Goal: Task Accomplishment & Management: Use online tool/utility

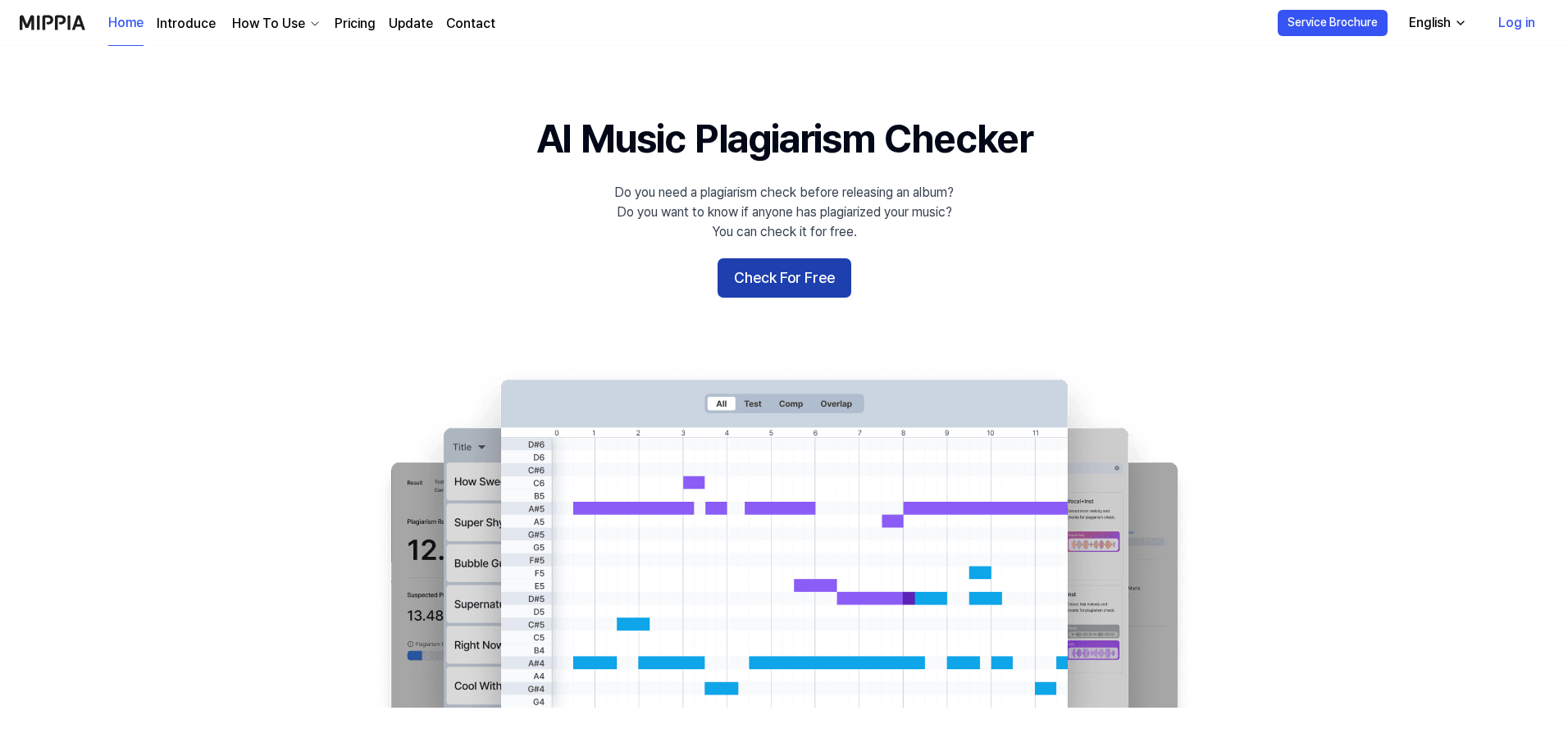
click at [774, 266] on button "Check For Free" at bounding box center [784, 278] width 134 height 39
click at [824, 289] on button "Check For Free" at bounding box center [784, 278] width 134 height 39
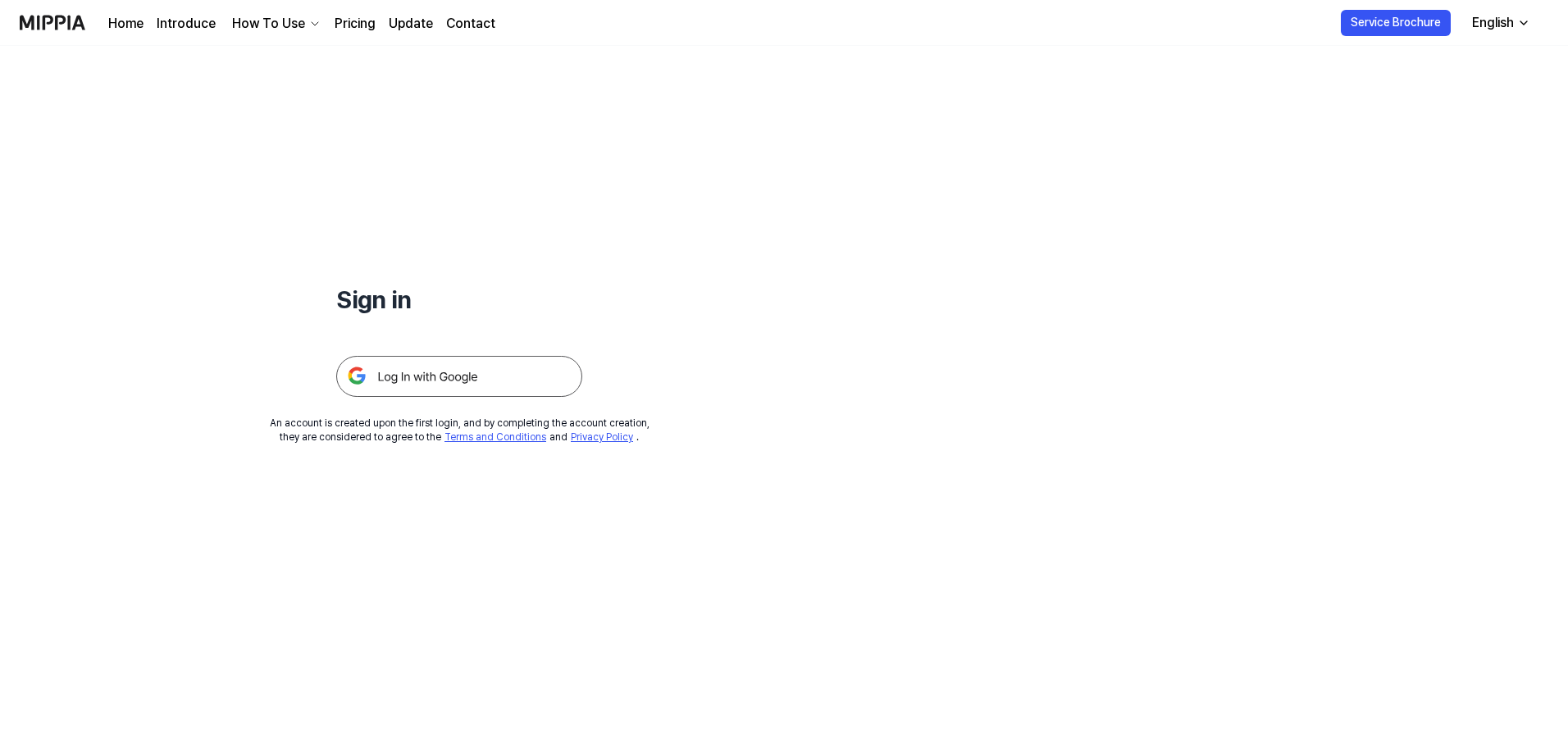
click at [445, 374] on img at bounding box center [459, 376] width 246 height 41
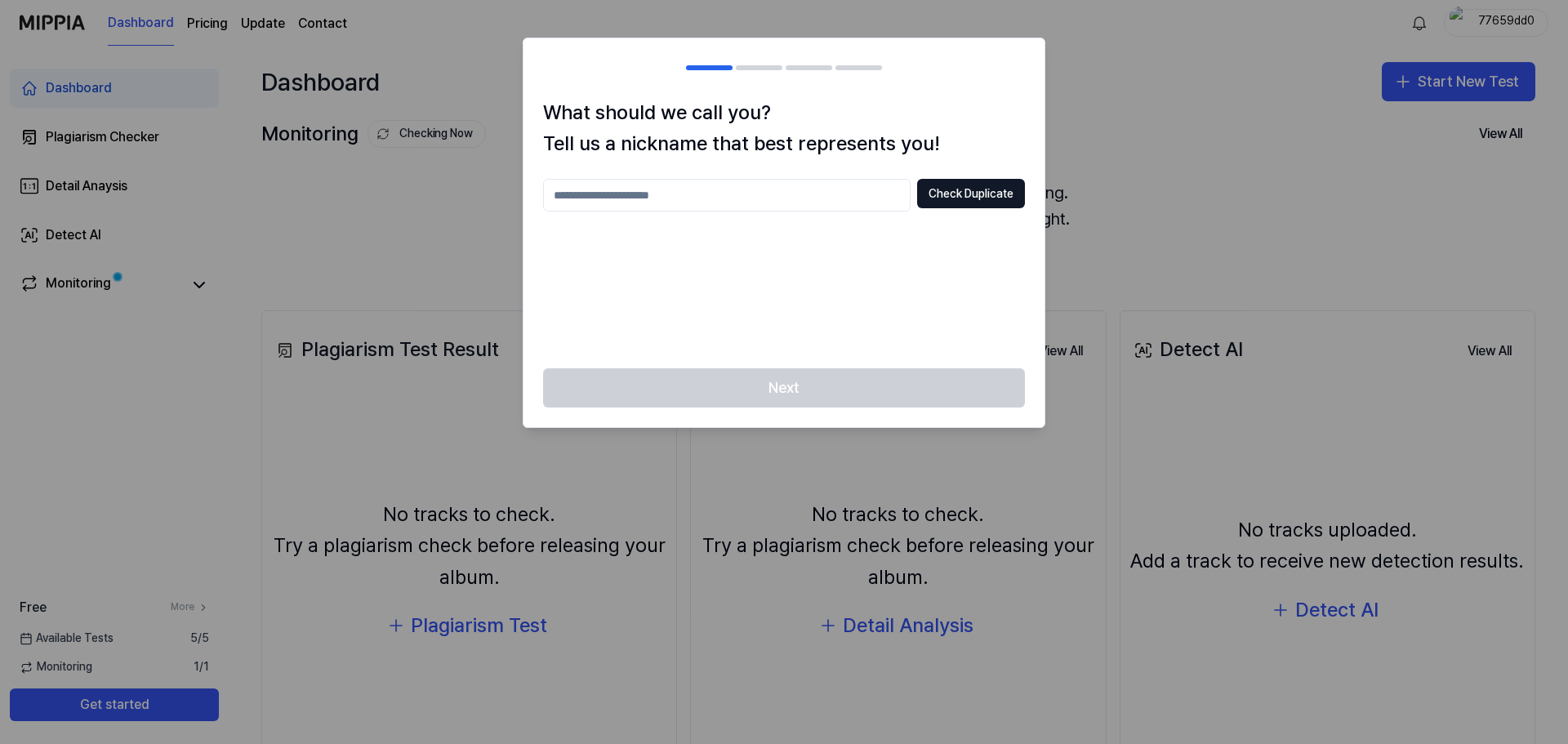
click at [795, 190] on input "text" at bounding box center [727, 195] width 367 height 33
type input "*"
type input "****"
click at [943, 195] on button "Check Duplicate" at bounding box center [971, 193] width 108 height 29
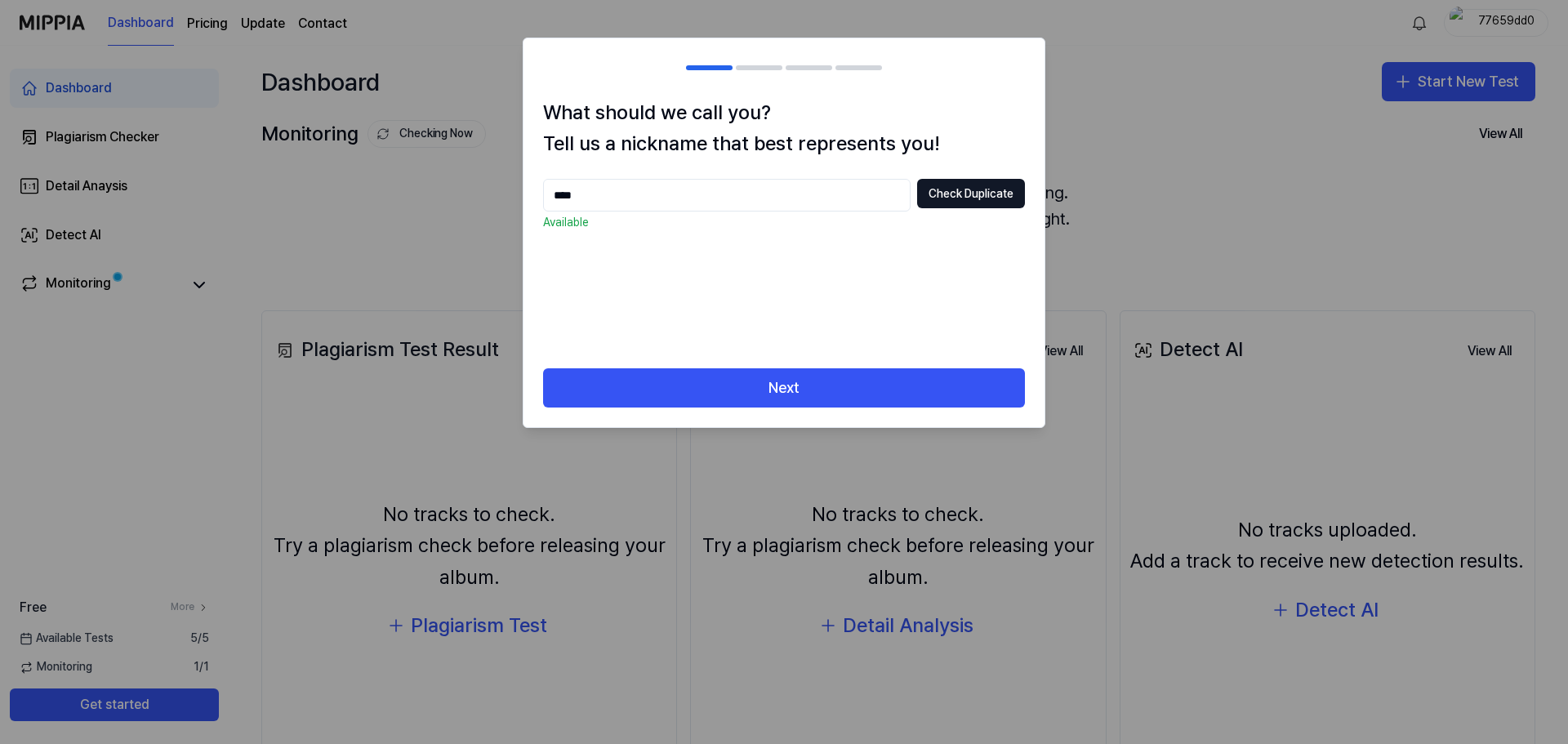
click at [799, 193] on input "****" at bounding box center [727, 195] width 367 height 33
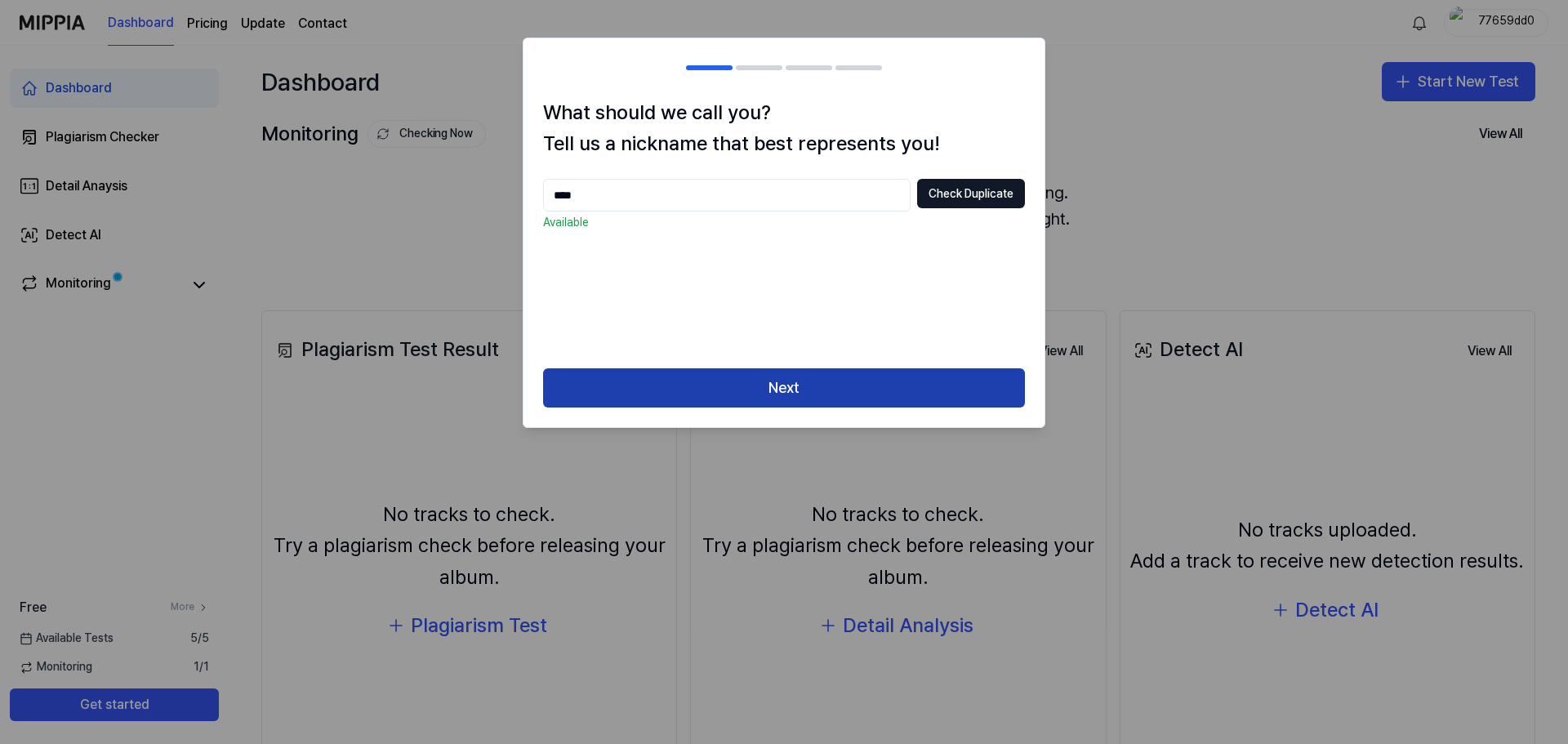
click at [802, 389] on button "Next" at bounding box center [784, 387] width 482 height 39
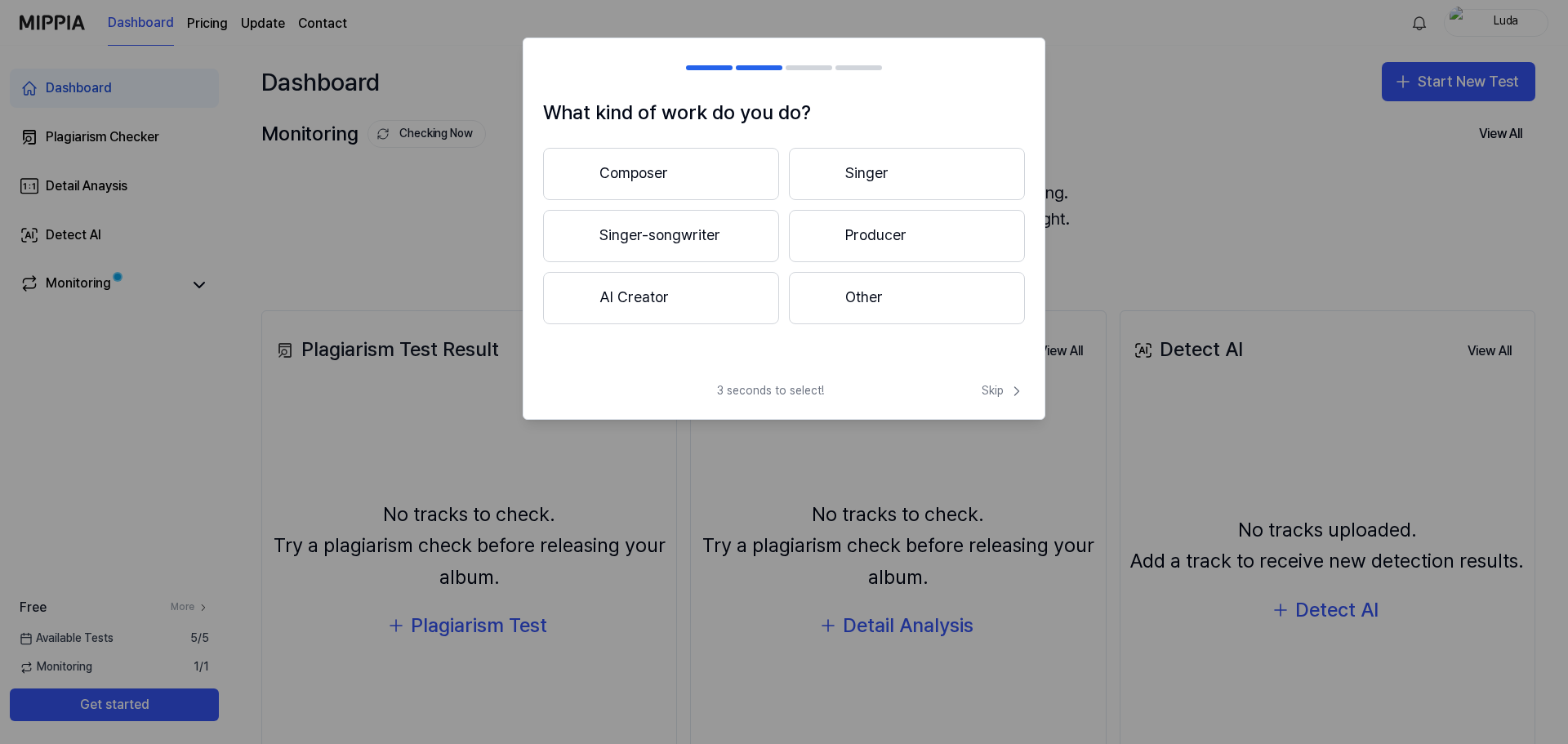
click at [719, 176] on button "Composer" at bounding box center [661, 173] width 236 height 52
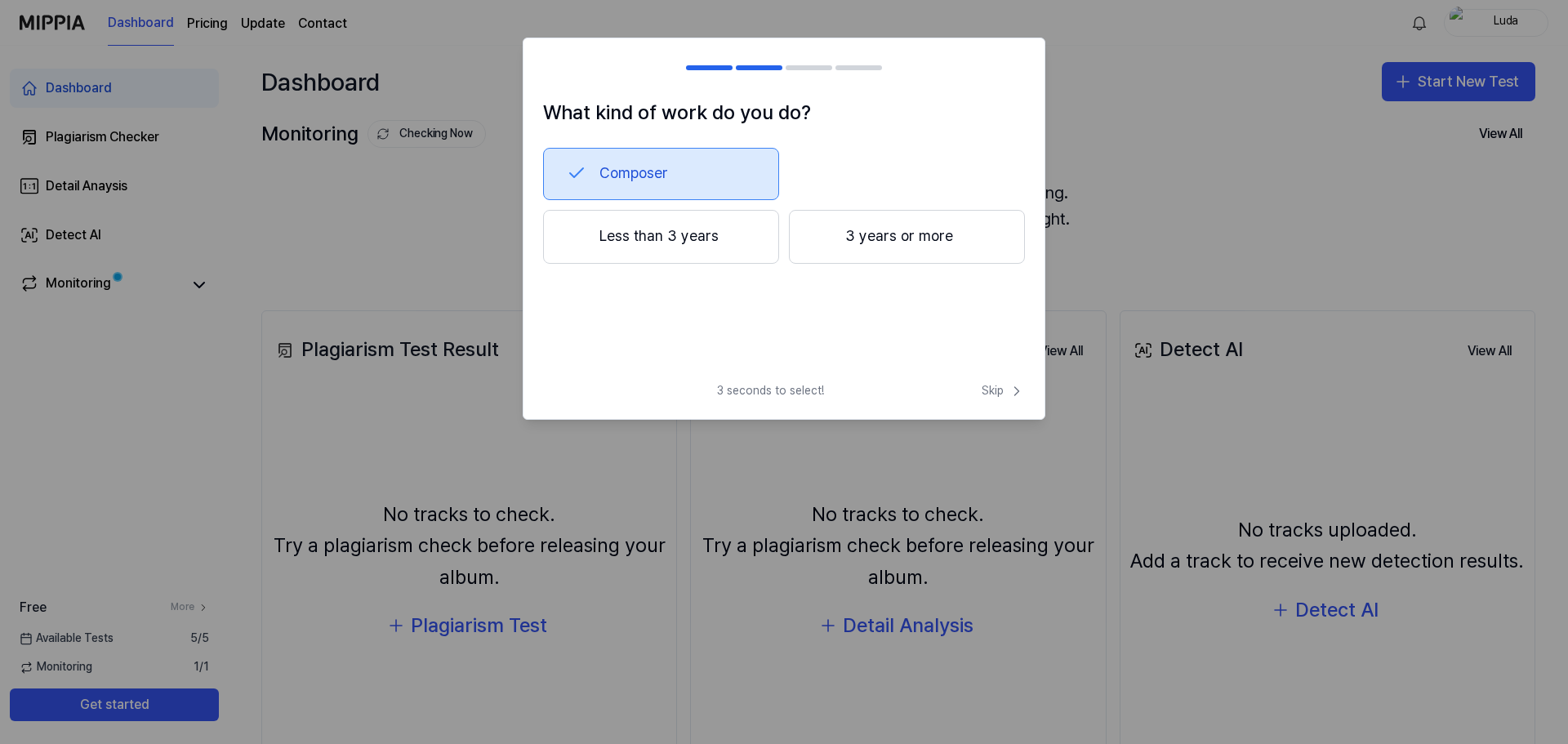
click at [754, 243] on button "Less than 3 years" at bounding box center [661, 237] width 236 height 54
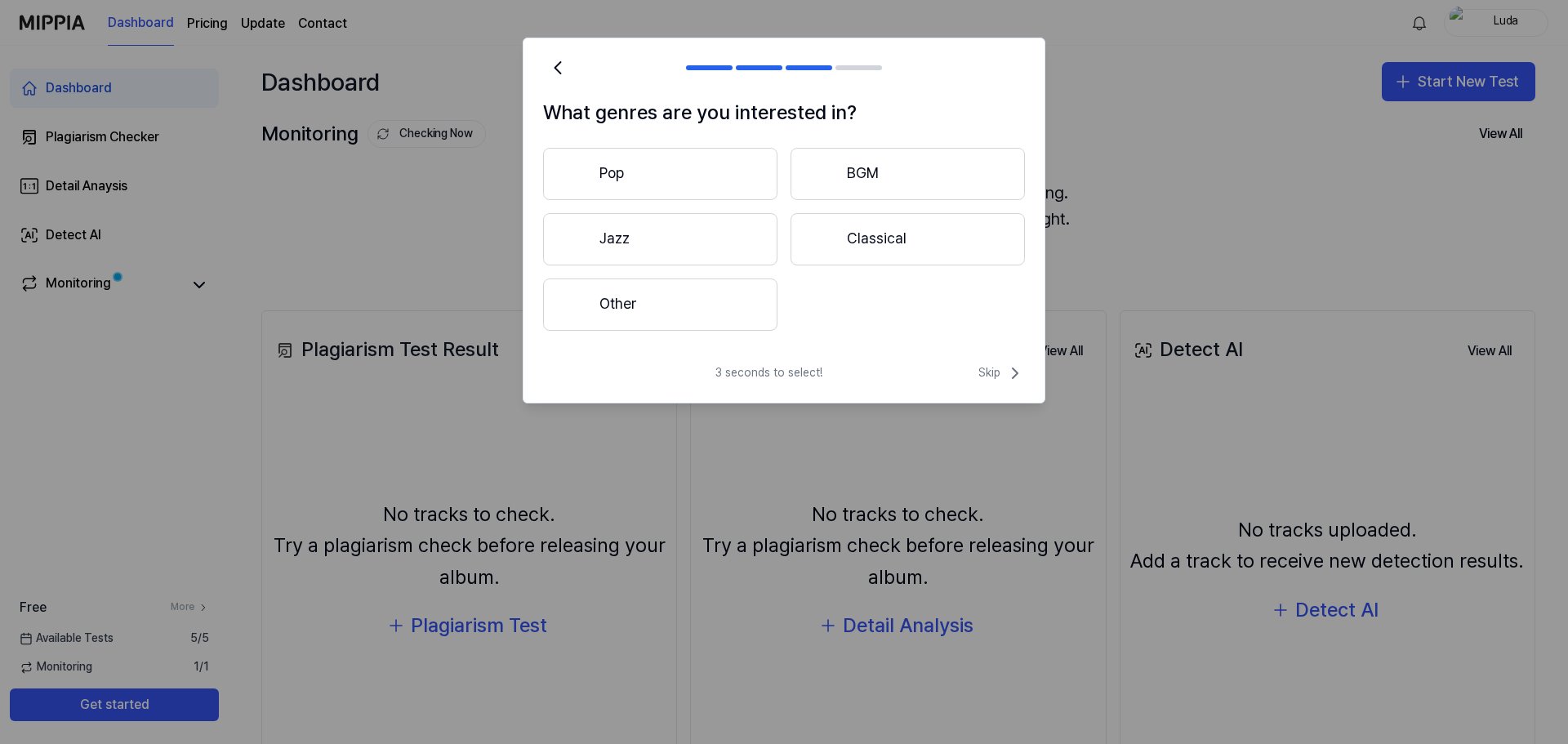
click at [681, 304] on button "Other" at bounding box center [661, 304] width 235 height 52
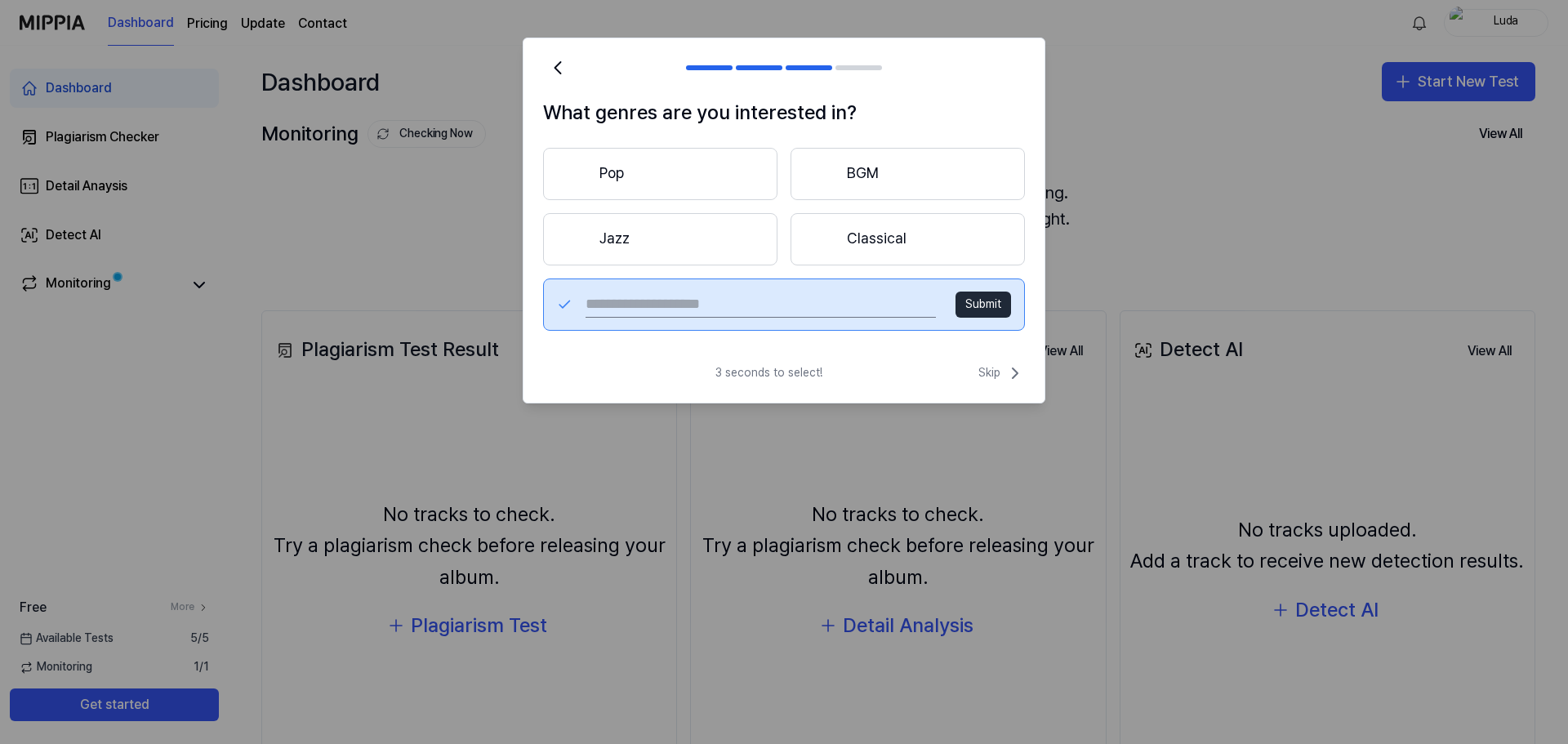
click at [990, 303] on button "Submit" at bounding box center [983, 305] width 56 height 27
click at [846, 301] on input "text" at bounding box center [761, 305] width 350 height 27
type input "*"
type input "**********"
click at [736, 178] on button "Pop" at bounding box center [661, 173] width 235 height 52
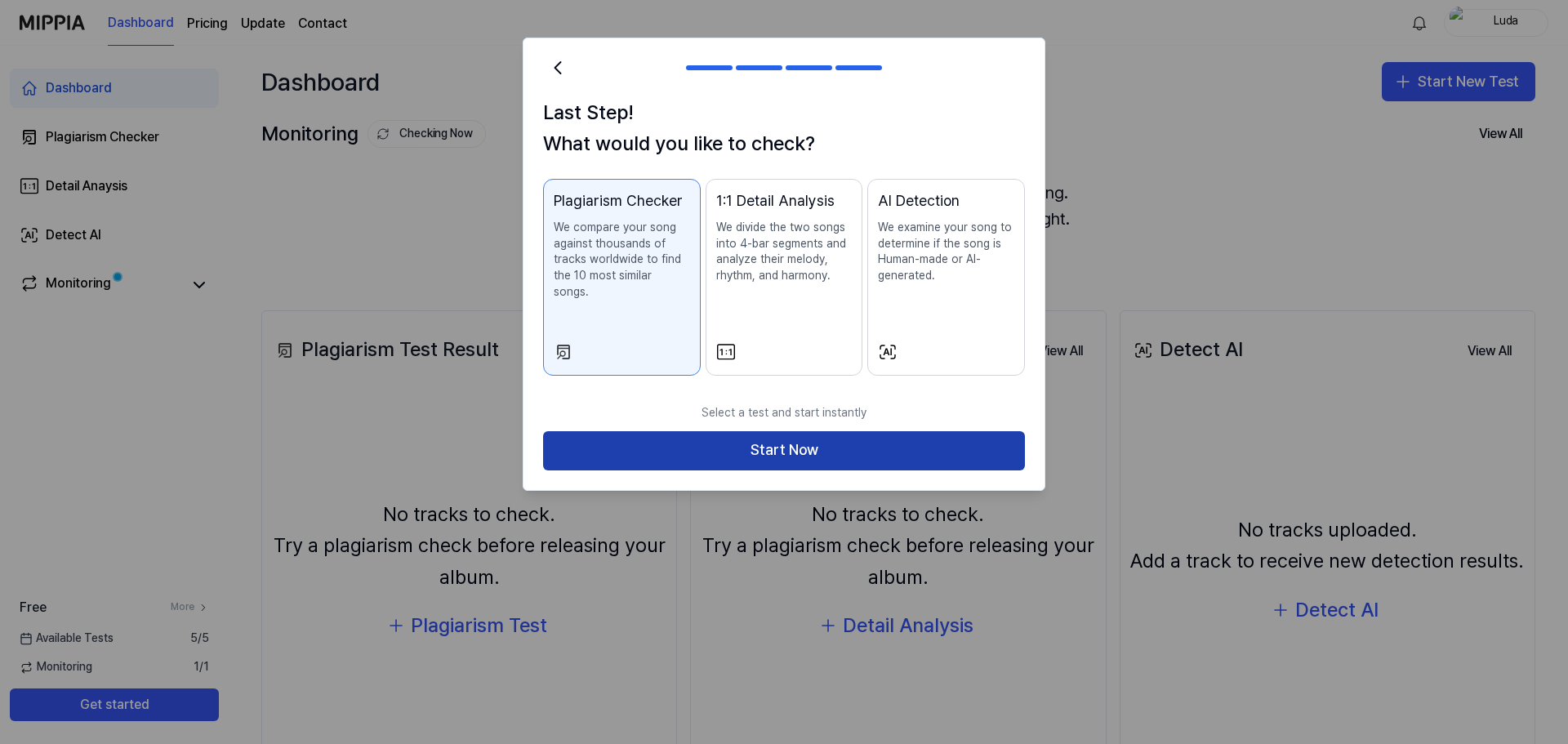
click at [811, 437] on button "Start Now" at bounding box center [784, 451] width 482 height 39
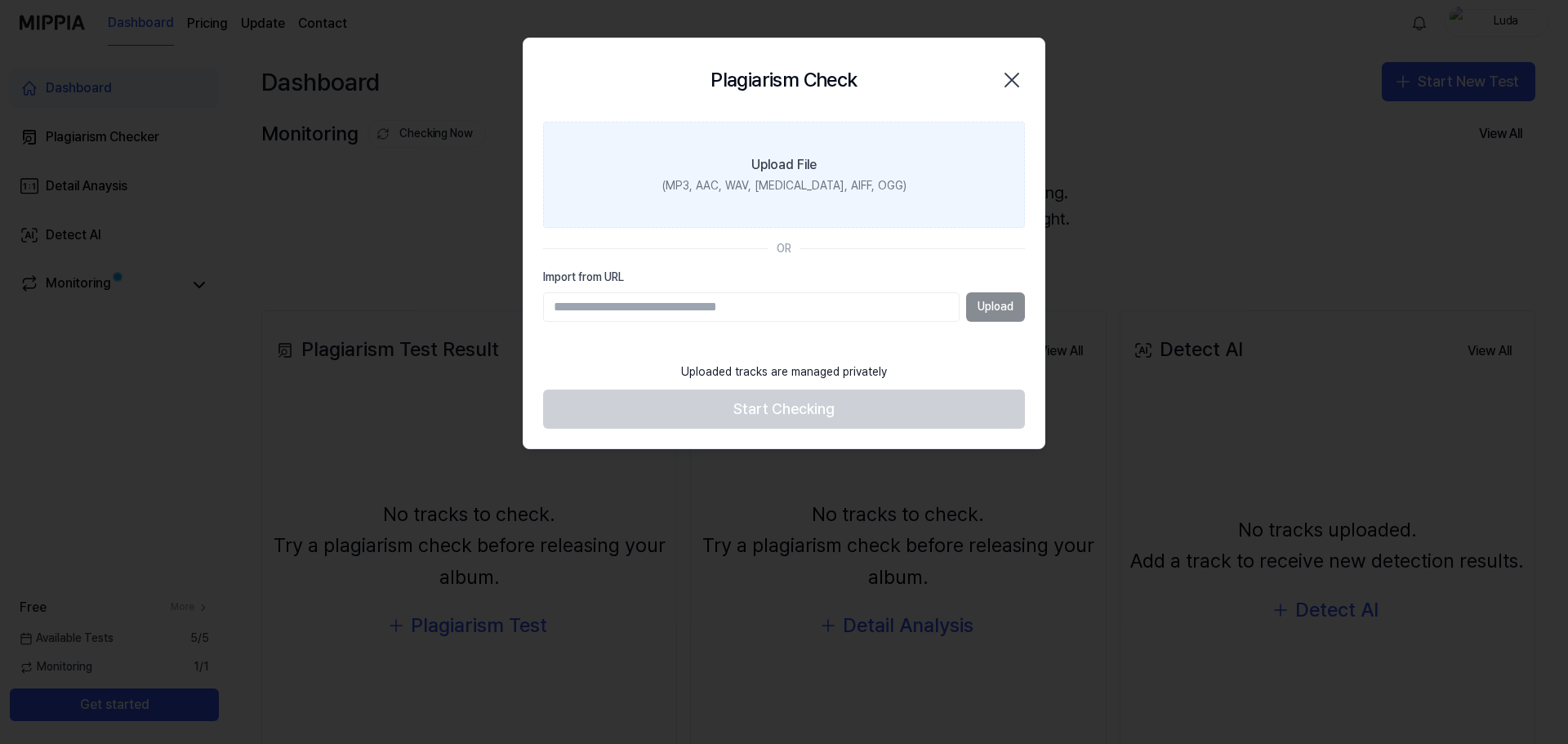
click at [788, 185] on div "(MP3, AAC, WAV, [MEDICAL_DATA], AIFF, OGG)" at bounding box center [784, 186] width 244 height 16
click at [0, 0] on input "Upload File (MP3, AAC, WAV, [MEDICAL_DATA], AIFF, OGG)" at bounding box center [0, 0] width 0 height 0
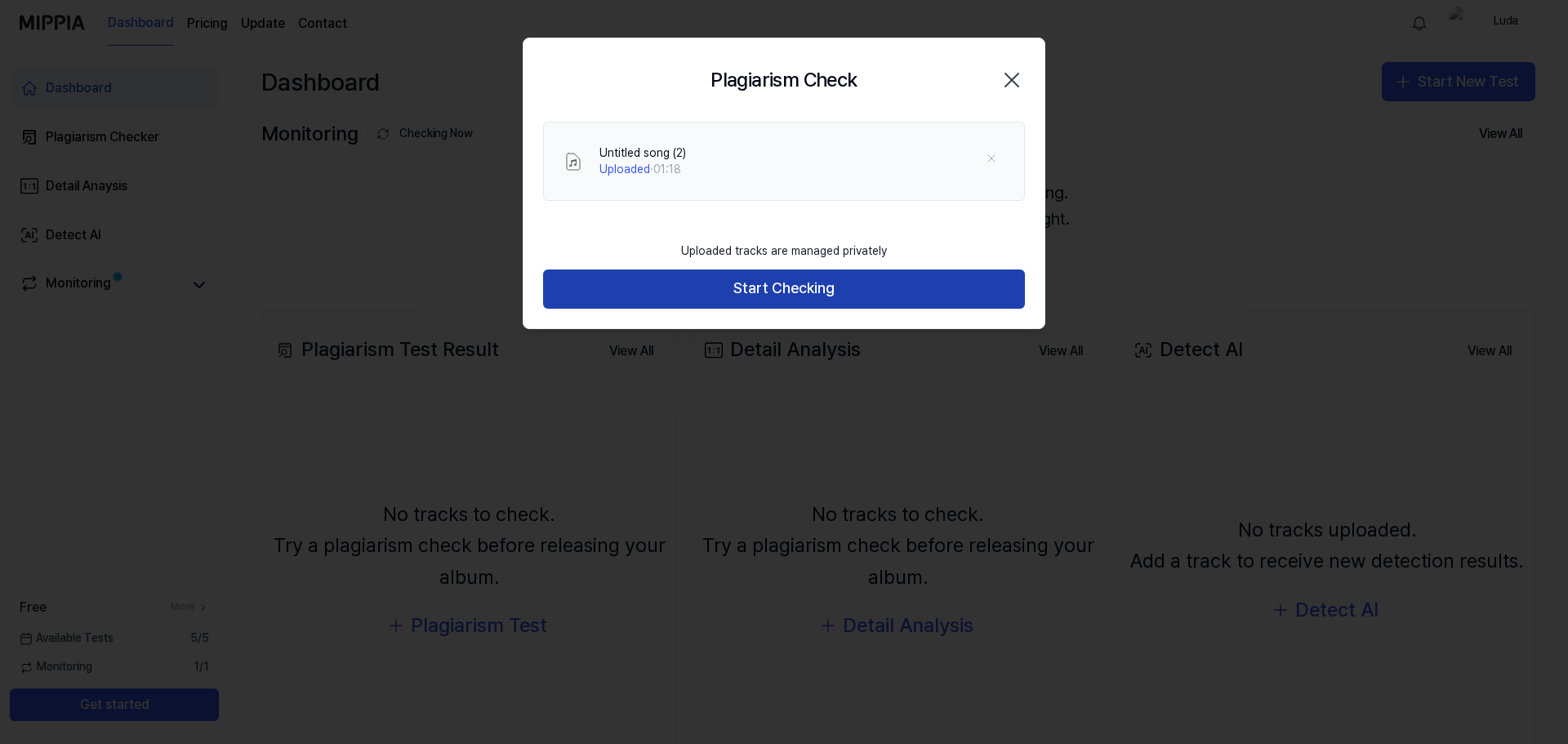
click at [818, 289] on button "Start Checking" at bounding box center [784, 289] width 482 height 39
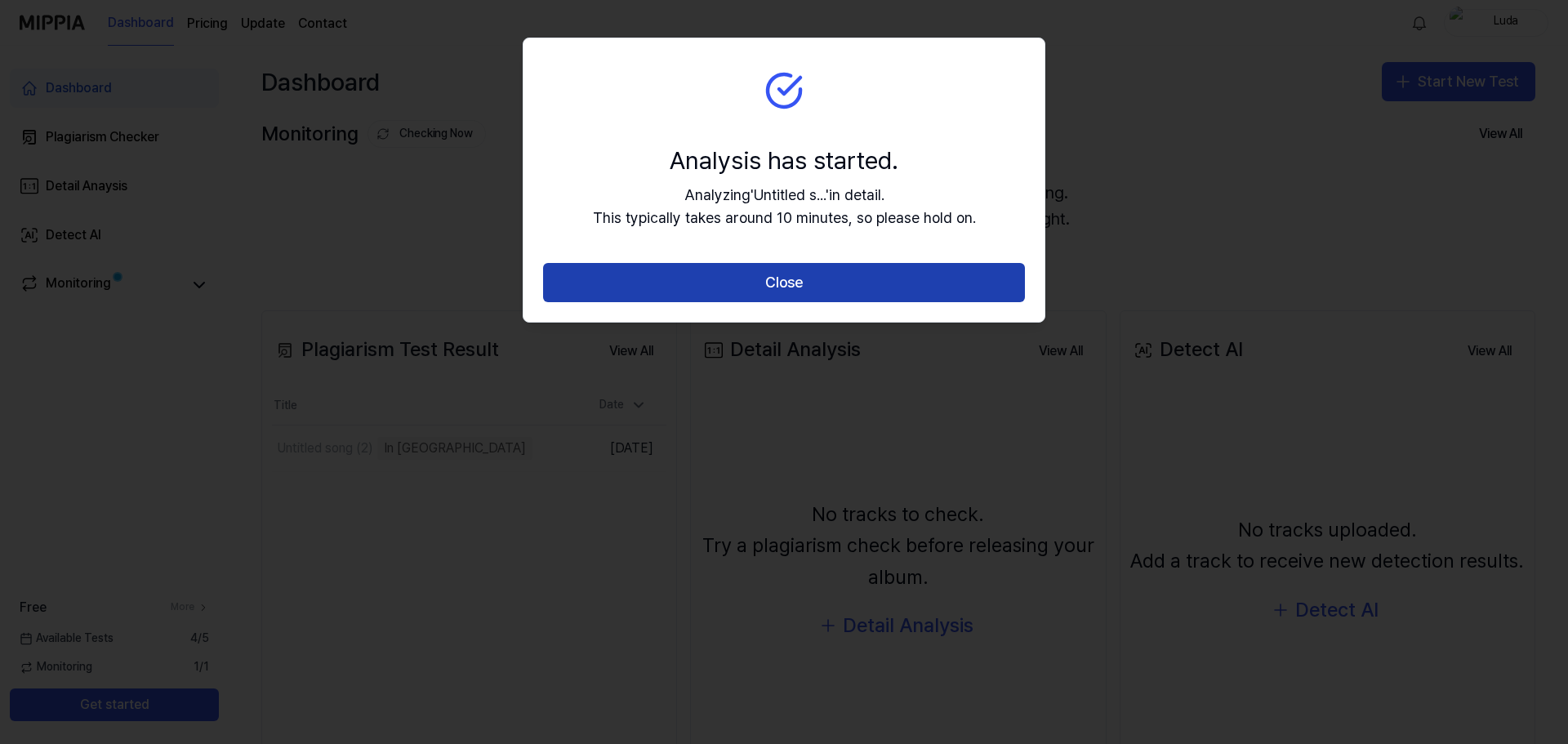
click at [937, 296] on button "Close" at bounding box center [784, 282] width 482 height 39
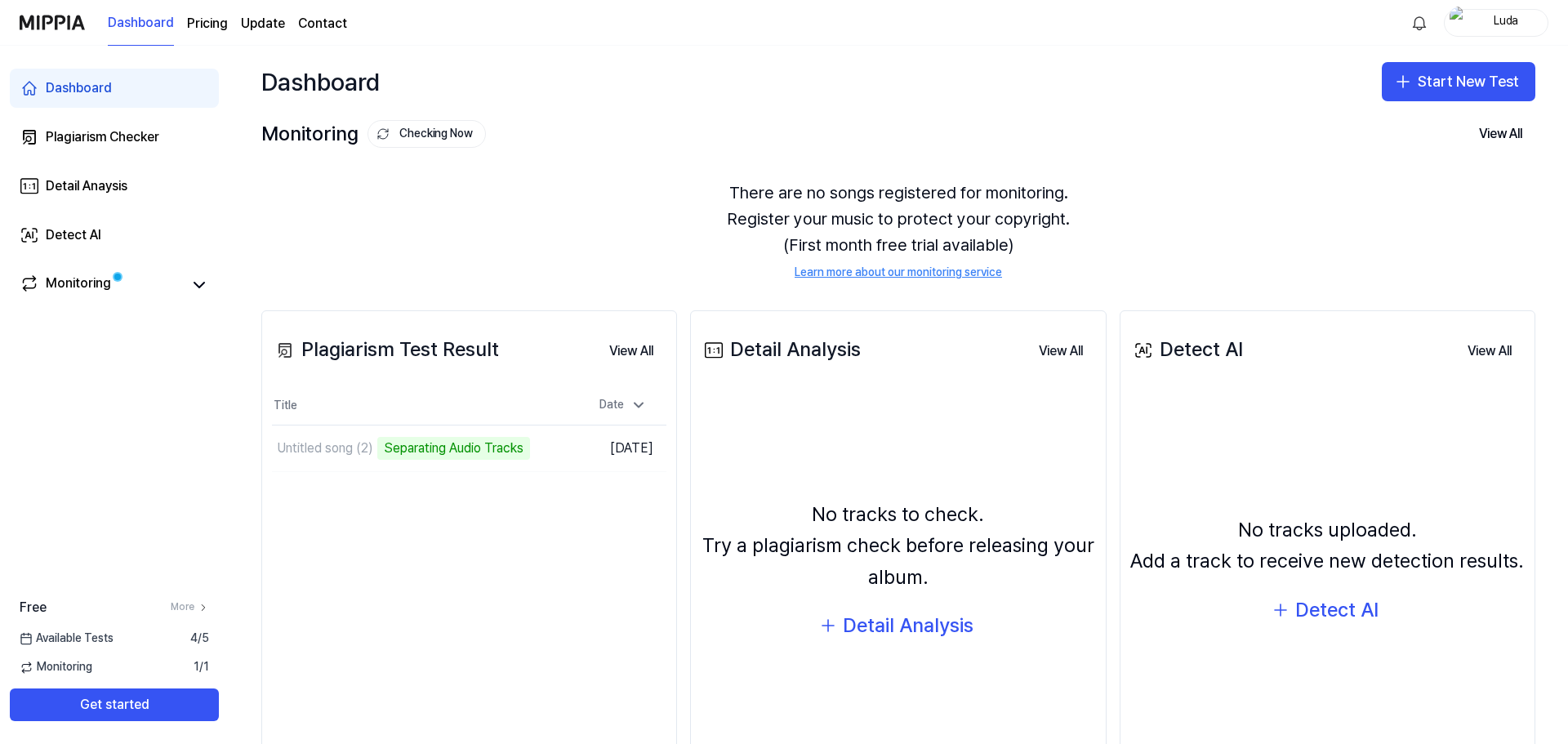
scroll to position [99, 0]
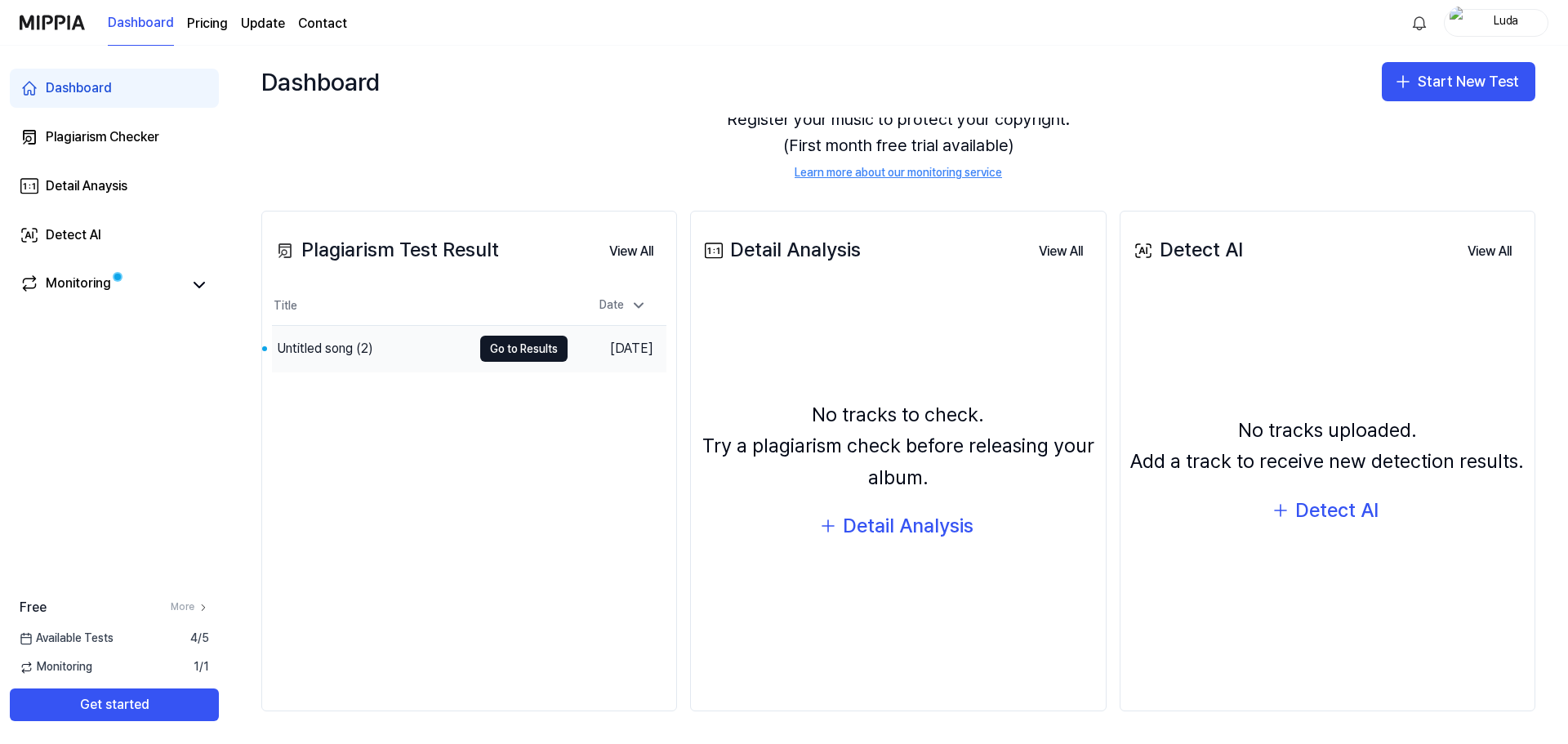
click at [489, 335] on td "Untitled song (2) Go to Results" at bounding box center [419, 348] width 295 height 45
click at [480, 355] on button "Go to Results" at bounding box center [523, 349] width 87 height 27
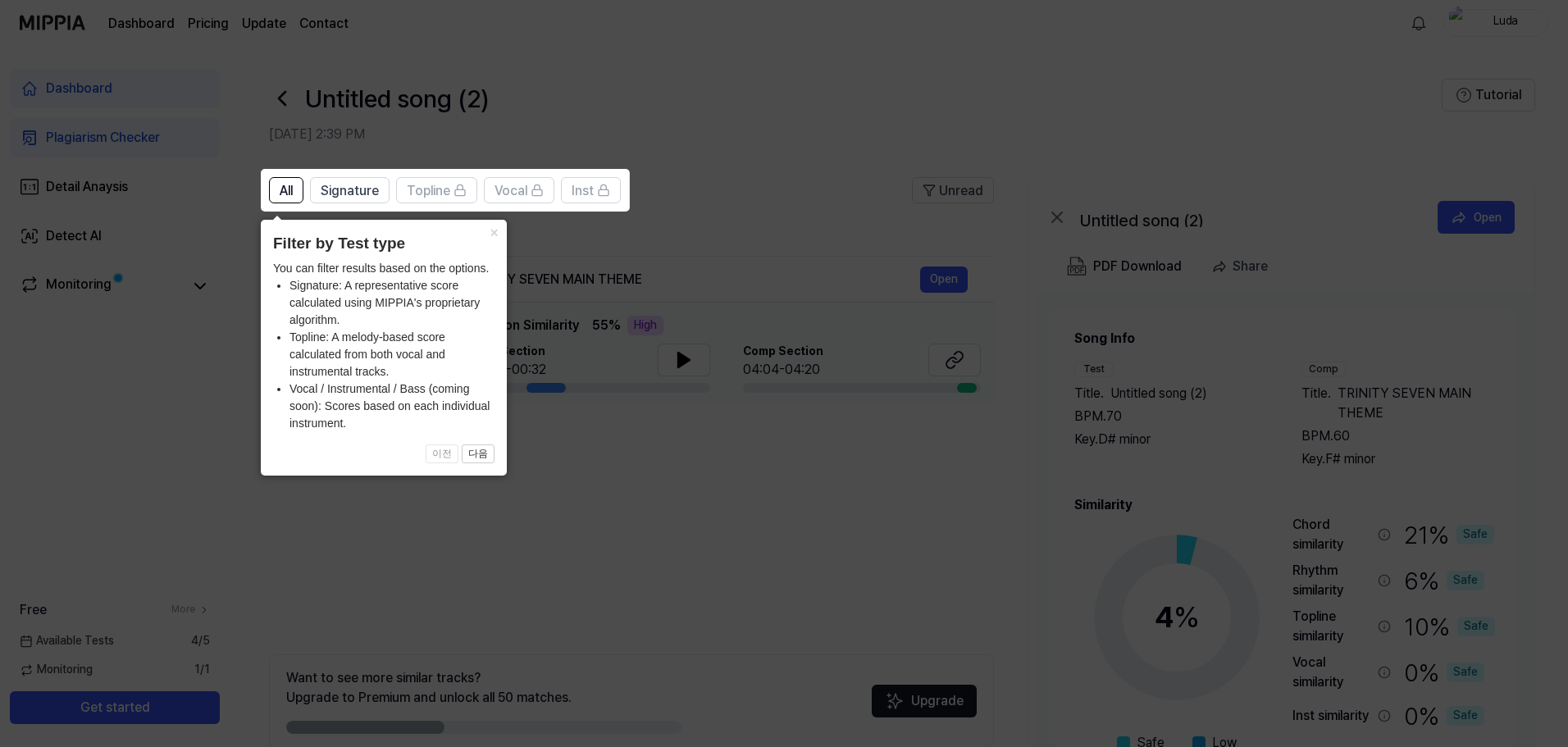
click at [596, 259] on icon at bounding box center [787, 374] width 1575 height 747
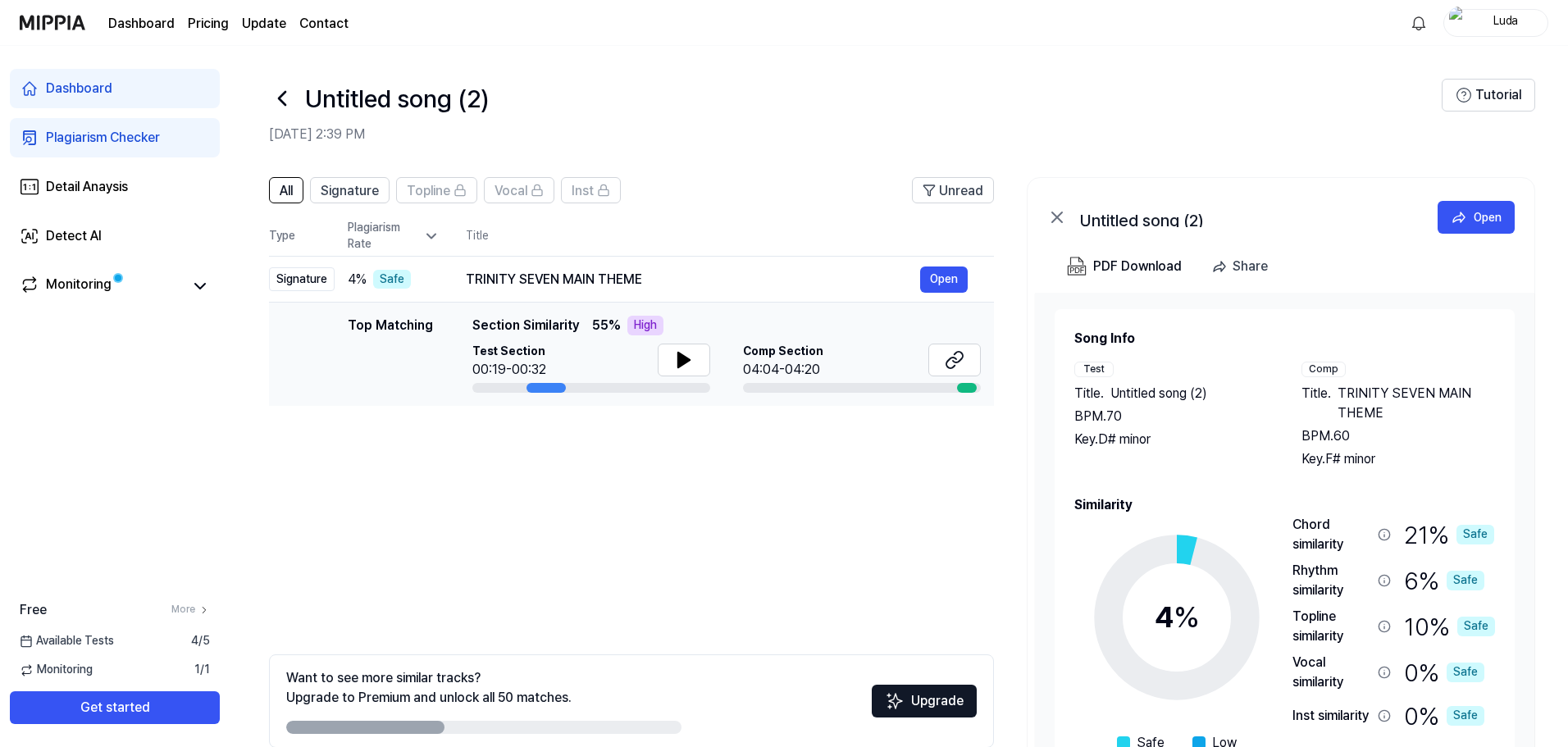
click at [670, 380] on div "Test Section 00:19-00:32" at bounding box center [591, 369] width 238 height 49
click at [674, 369] on icon at bounding box center [683, 360] width 20 height 20
click at [669, 355] on button at bounding box center [683, 360] width 52 height 33
click at [947, 280] on button "Open" at bounding box center [944, 279] width 48 height 27
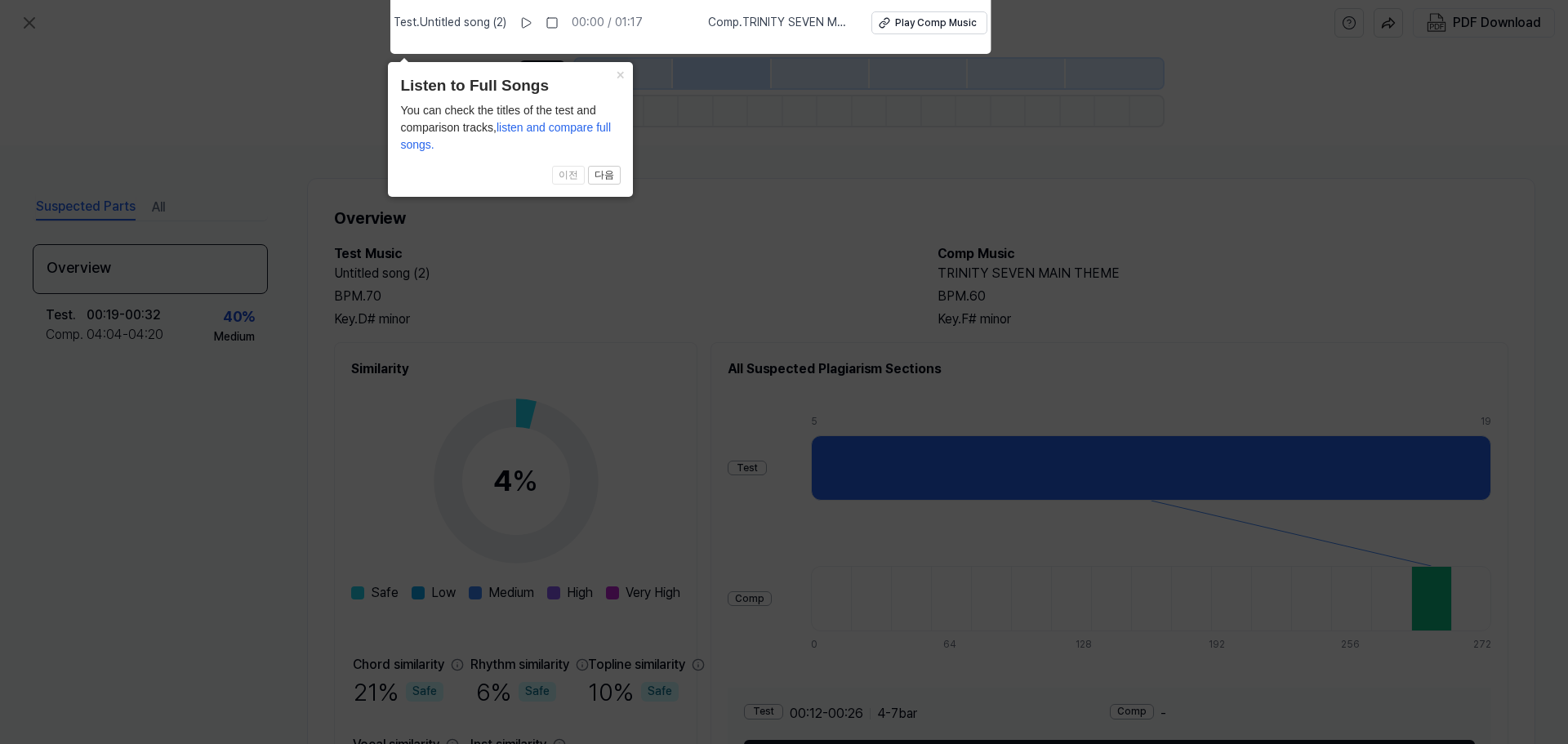
click at [792, 230] on icon at bounding box center [784, 367] width 1568 height 753
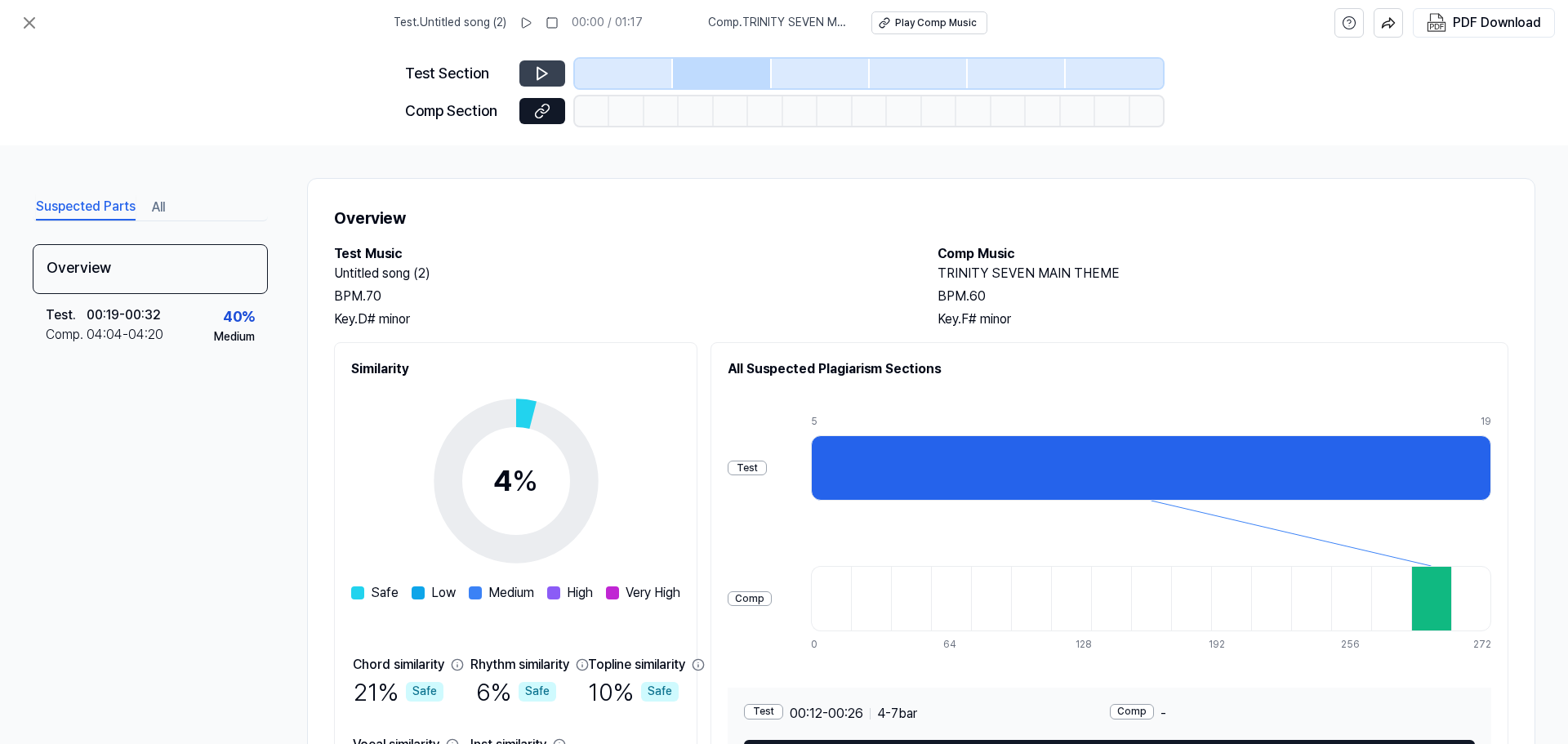
click at [520, 69] on div "Test Section" at bounding box center [784, 73] width 758 height 29
click at [533, 76] on button at bounding box center [542, 74] width 45 height 27
click at [537, 69] on icon at bounding box center [541, 73] width 16 height 16
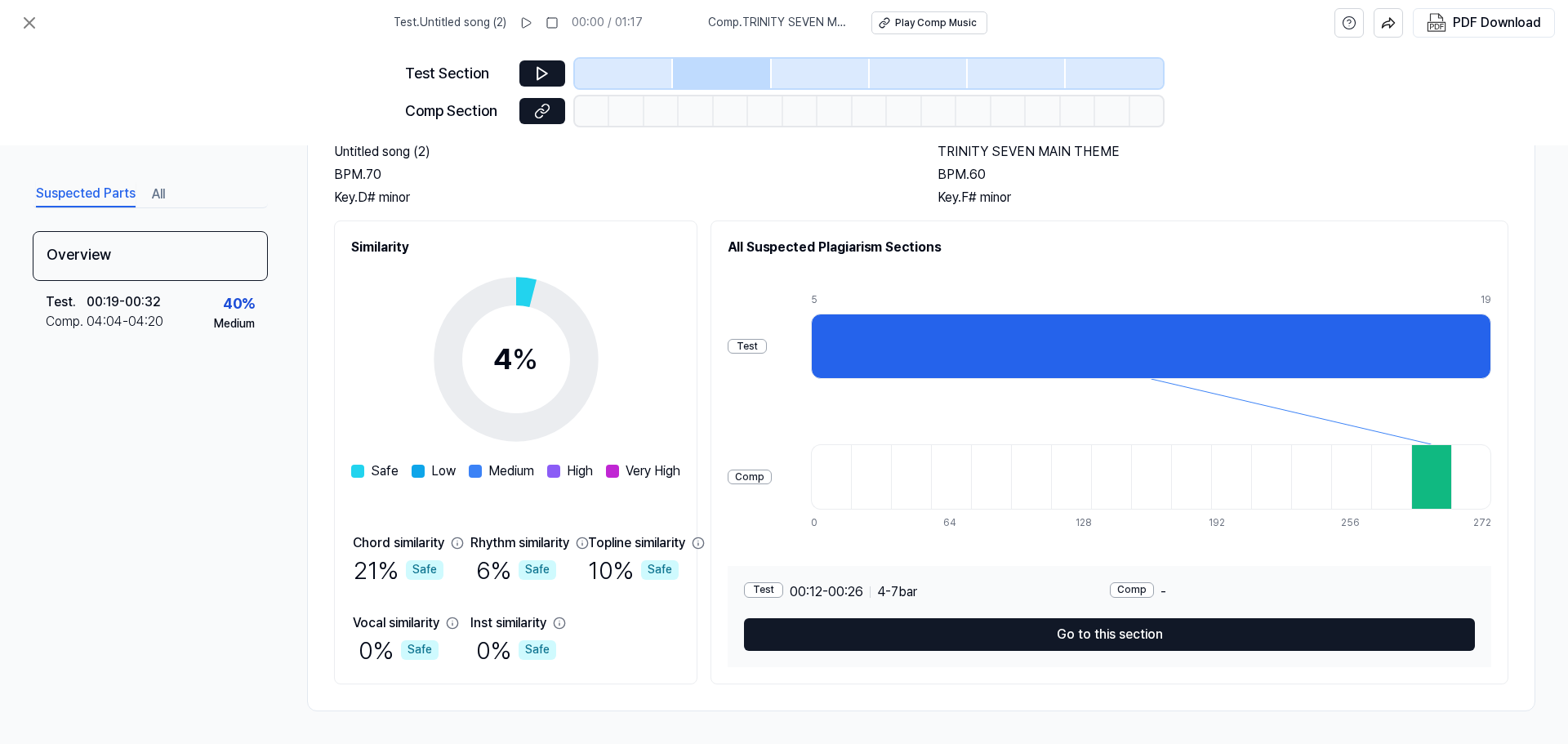
drag, startPoint x: 988, startPoint y: 323, endPoint x: 987, endPoint y: 334, distance: 11.0
click at [987, 334] on div at bounding box center [1151, 345] width 680 height 65
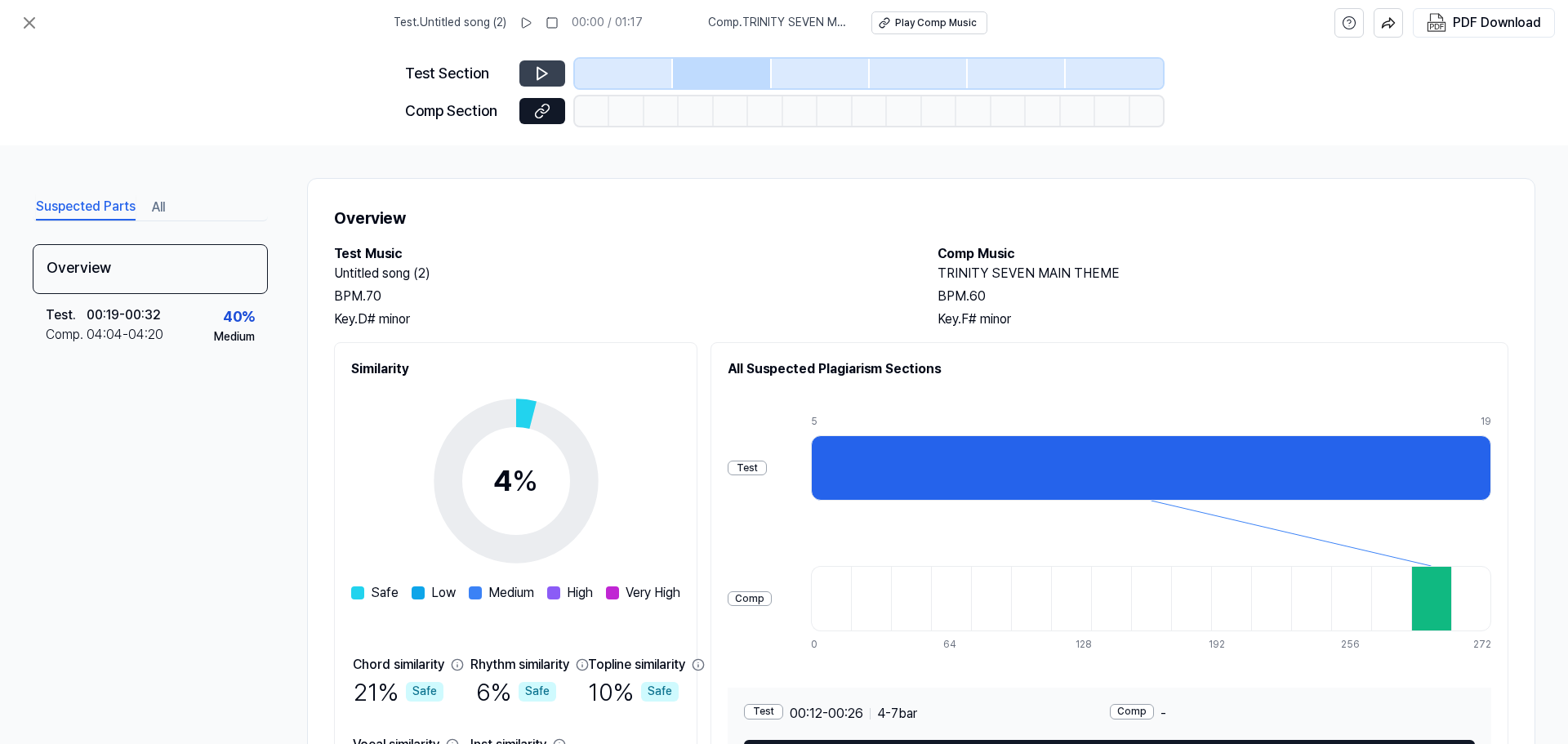
click at [546, 74] on icon at bounding box center [542, 74] width 9 height 12
click at [535, 73] on icon at bounding box center [541, 73] width 16 height 16
click at [176, 263] on div "Overview" at bounding box center [150, 269] width 236 height 50
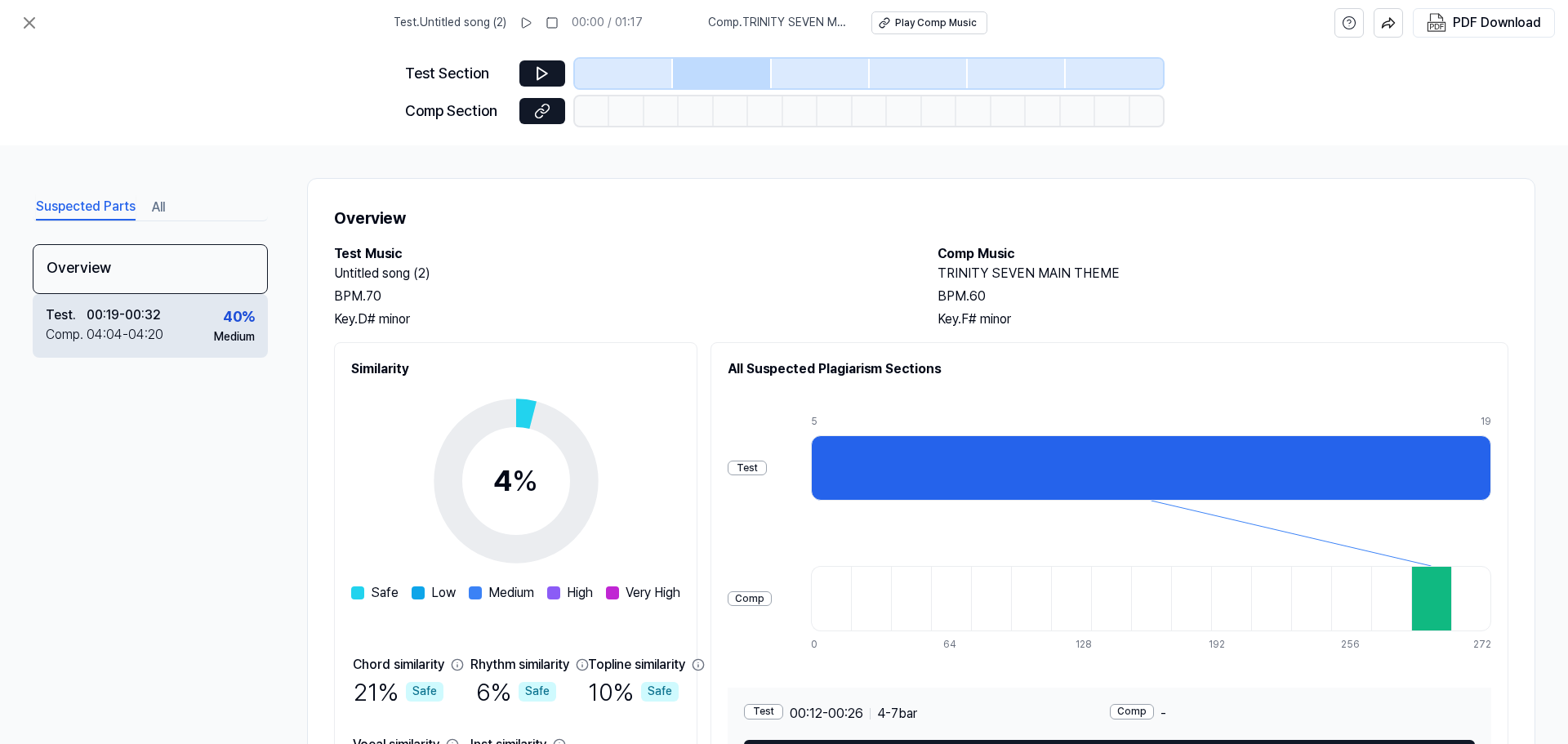
click at [238, 354] on div "Test . 00:19 - 00:32 Comp . 04:04 - 04:20 40 % Medium" at bounding box center [150, 326] width 236 height 63
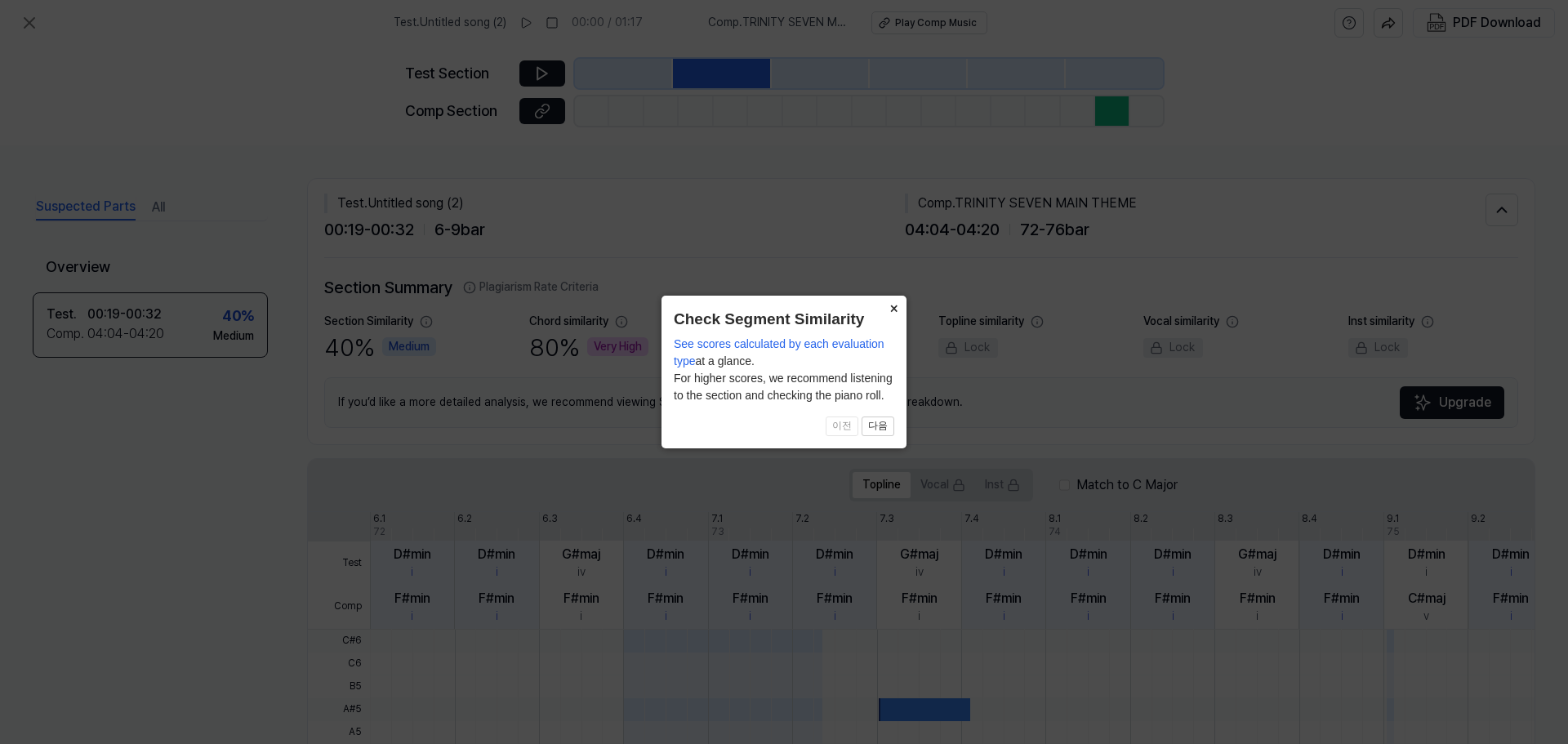
click at [886, 313] on button "×" at bounding box center [893, 307] width 26 height 23
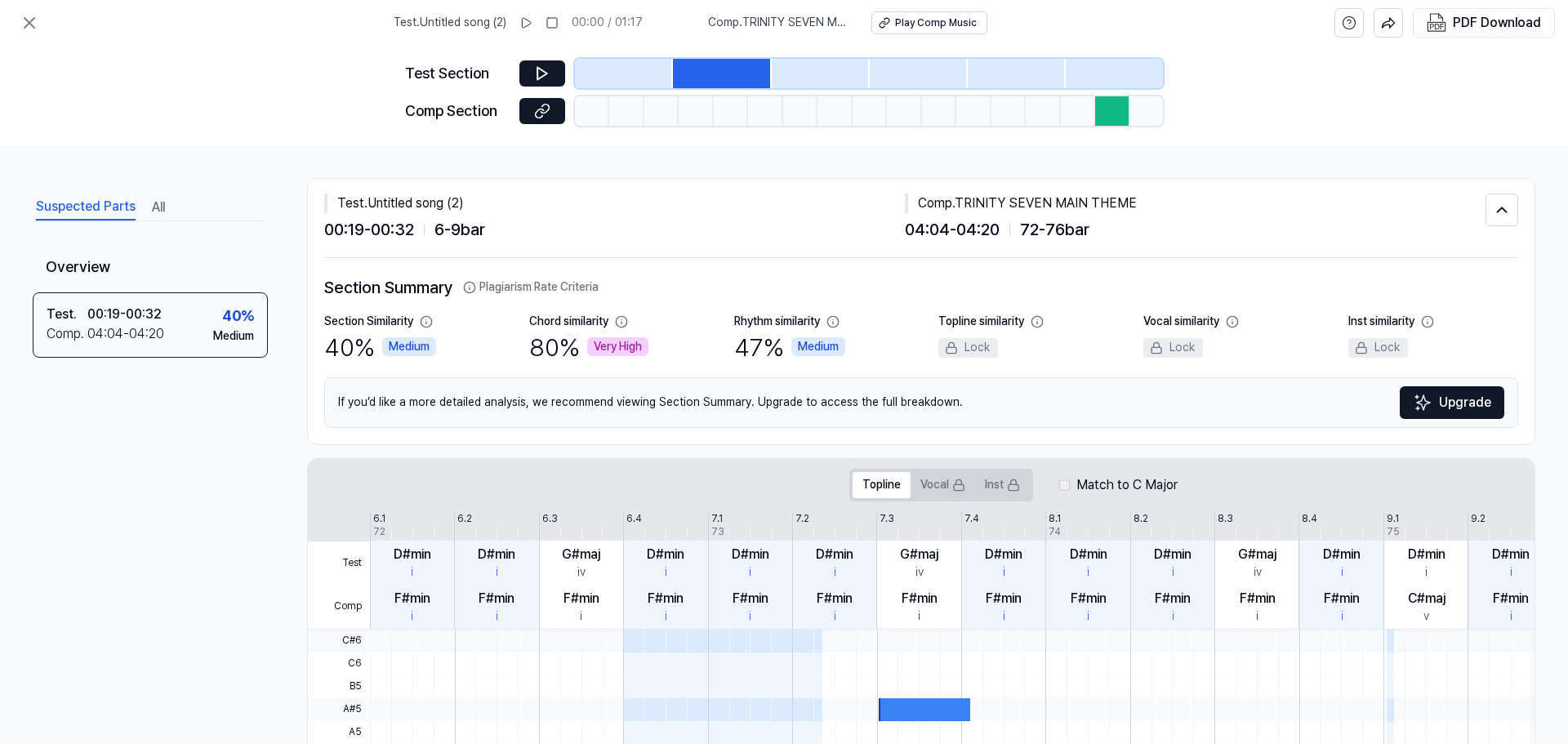
click at [921, 701] on div at bounding box center [925, 710] width 92 height 23
click at [539, 75] on icon at bounding box center [541, 73] width 16 height 16
click at [551, 75] on button at bounding box center [542, 74] width 45 height 27
click at [743, 75] on div at bounding box center [722, 73] width 98 height 29
click at [549, 66] on icon at bounding box center [541, 73] width 16 height 16
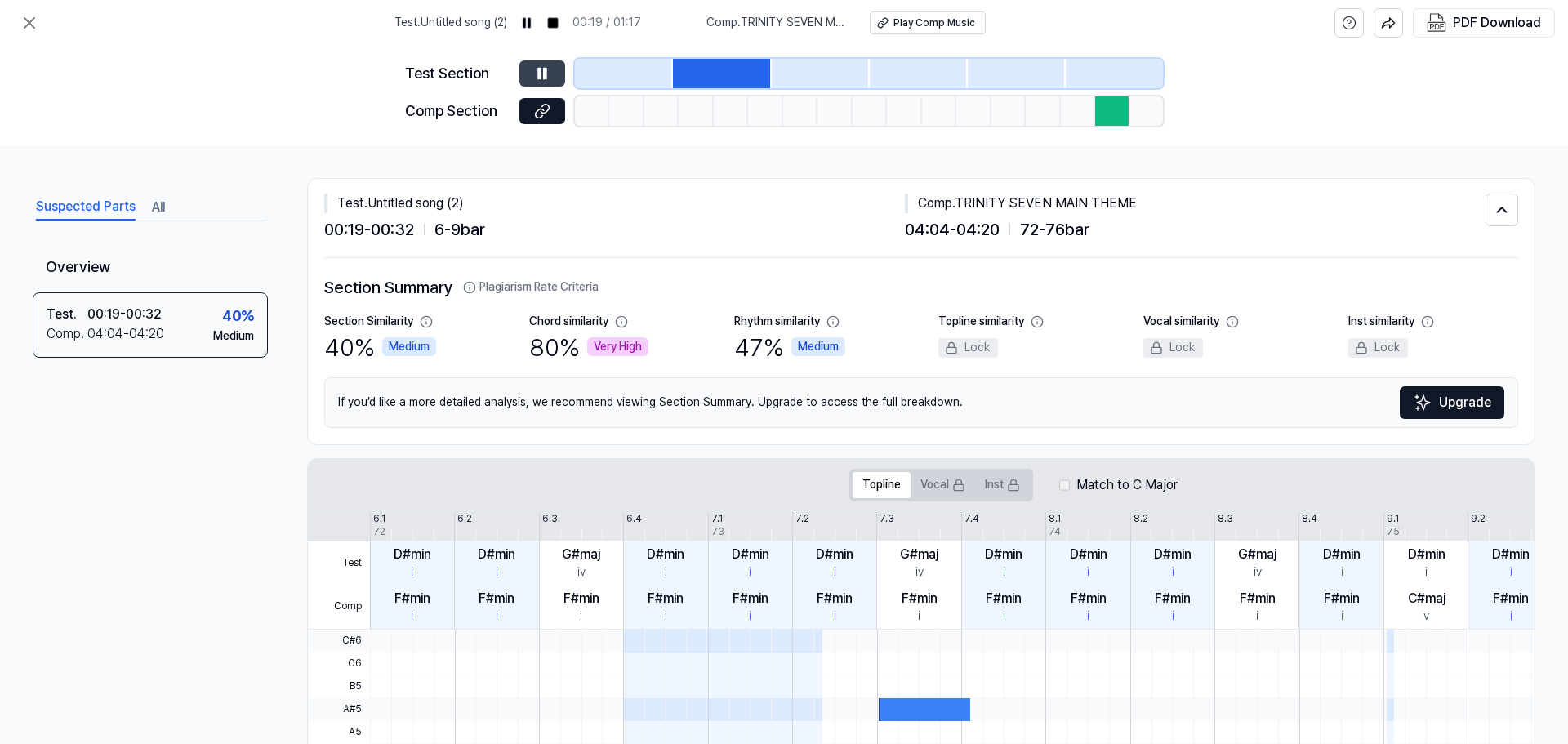
click at [553, 69] on button at bounding box center [542, 74] width 45 height 27
drag, startPoint x: 613, startPoint y: 77, endPoint x: 582, endPoint y: 72, distance: 31.4
click at [611, 76] on div at bounding box center [625, 73] width 98 height 29
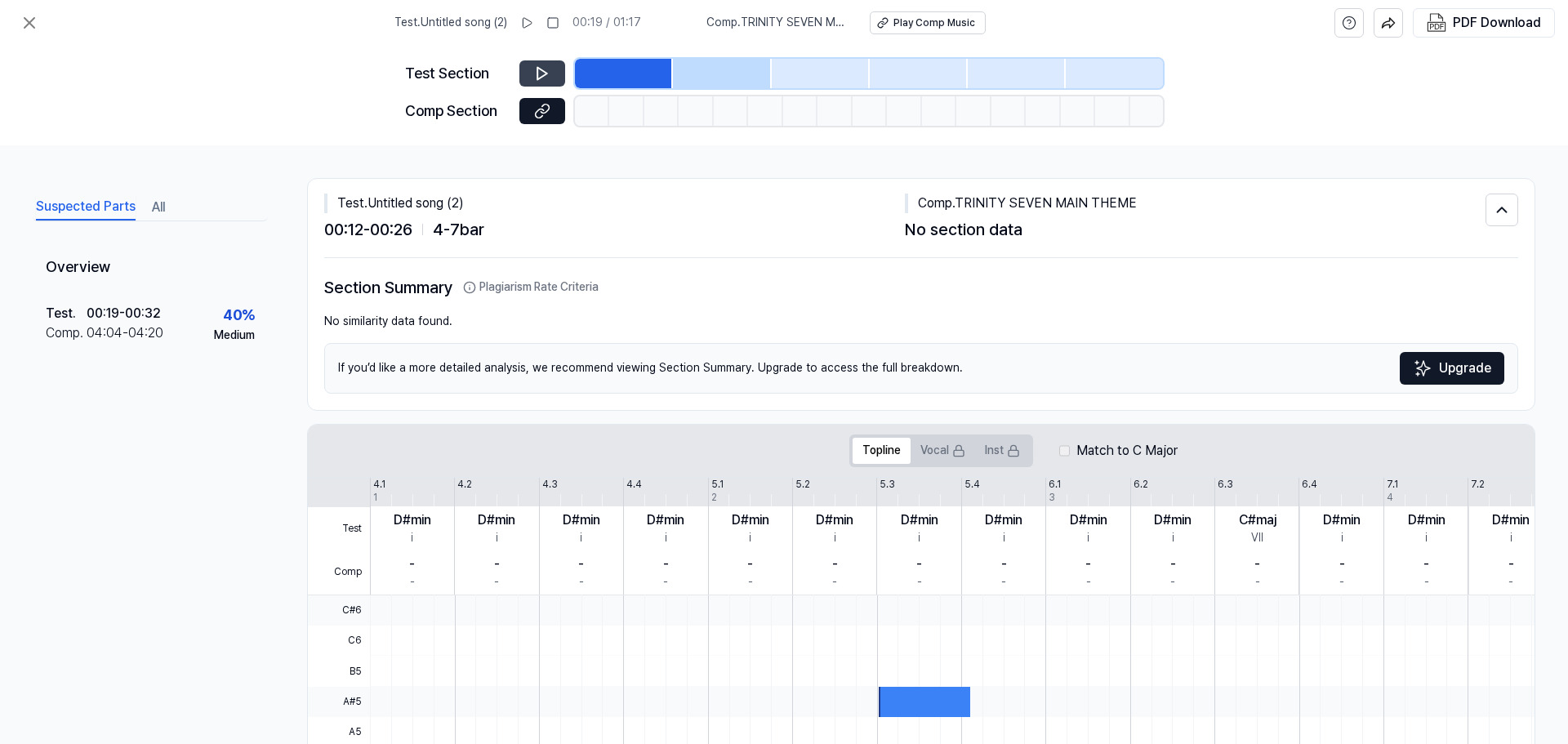
click at [522, 72] on button at bounding box center [542, 74] width 45 height 27
click at [717, 66] on div at bounding box center [722, 73] width 98 height 29
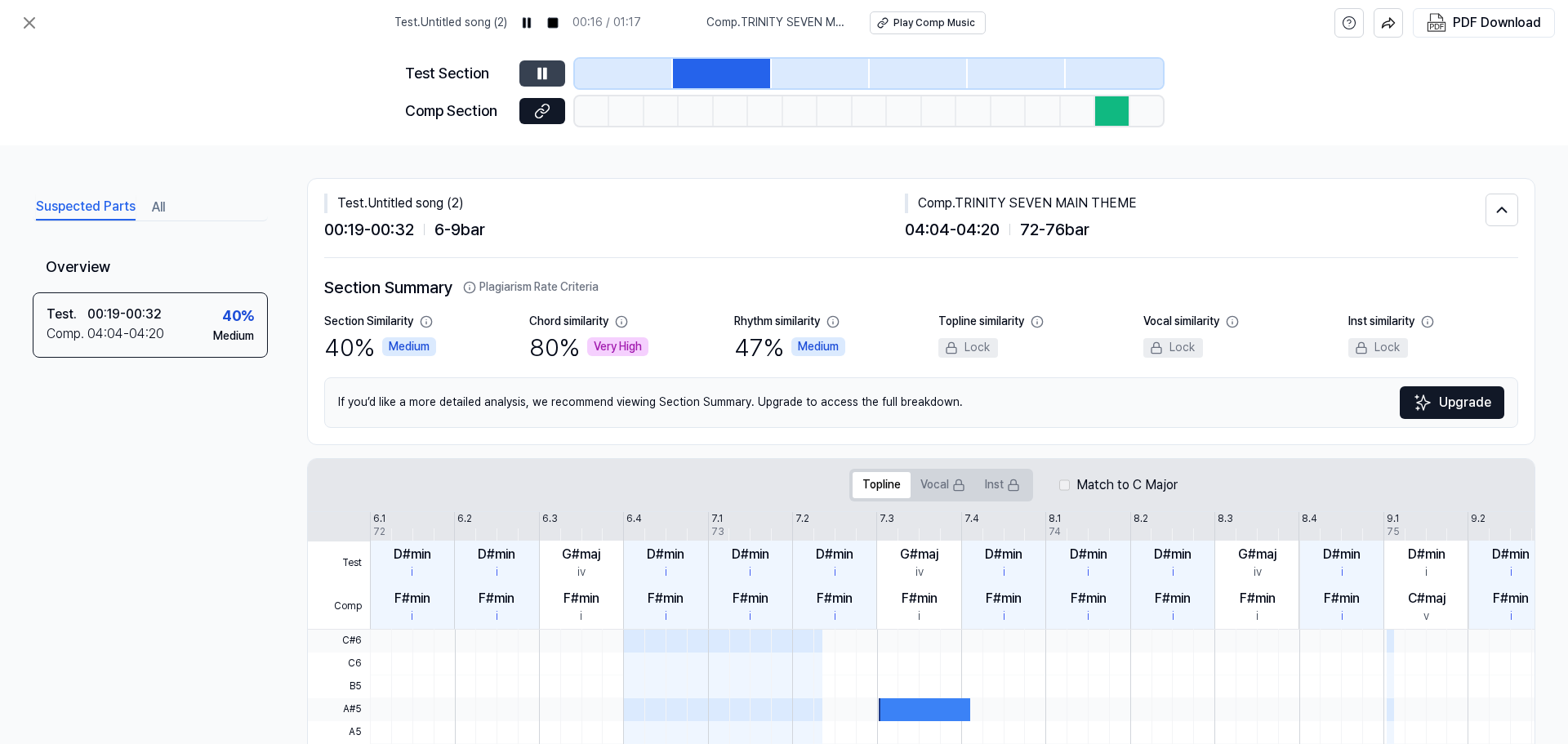
click at [552, 75] on button at bounding box center [542, 74] width 45 height 27
